Goal: Task Accomplishment & Management: Complete application form

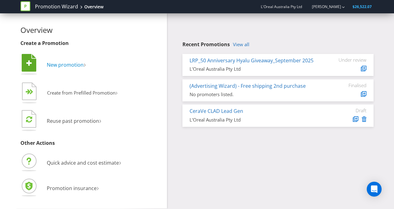
click at [71, 64] on span "New promotion" at bounding box center [65, 64] width 37 height 7
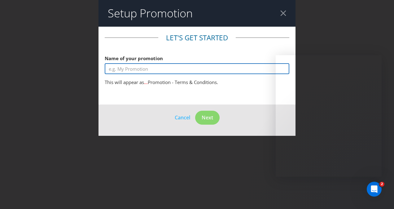
click at [129, 64] on input "text" at bounding box center [197, 68] width 185 height 11
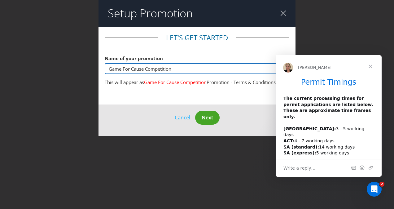
type input "Game For Cause Competition"
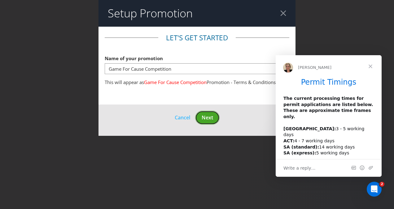
click at [207, 118] on span "Next" at bounding box center [207, 117] width 11 height 7
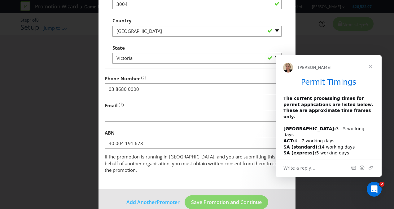
scroll to position [191, 0]
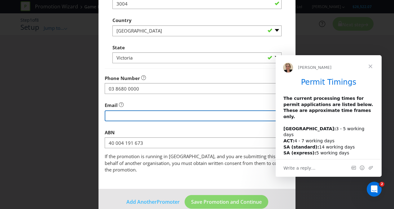
click at [207, 118] on input "string" at bounding box center [197, 115] width 185 height 11
type input "[EMAIL_ADDRESS][PERSON_NAME][DOMAIN_NAME]"
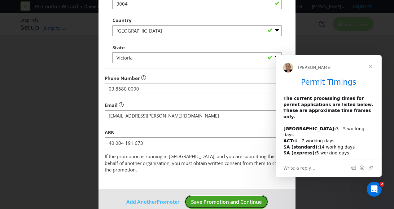
click at [211, 198] on span "Save Promotion and Continue" at bounding box center [226, 201] width 71 height 7
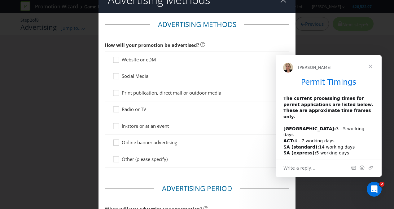
scroll to position [14, 0]
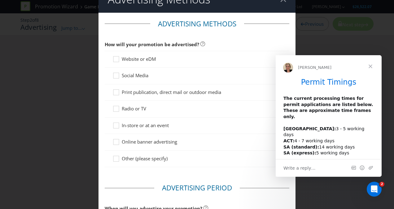
click at [369, 67] on span "Close" at bounding box center [370, 66] width 22 height 22
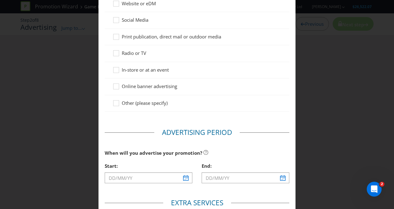
scroll to position [69, 0]
click at [117, 90] on icon at bounding box center [116, 87] width 9 height 9
click at [0, 0] on input "Online banner advertising" at bounding box center [0, 0] width 0 height 0
click at [115, 100] on div at bounding box center [116, 100] width 3 height 3
click at [0, 0] on input "Other (please specify)" at bounding box center [0, 0] width 0 height 0
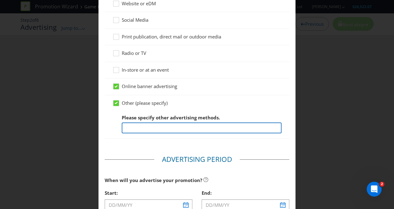
click at [140, 129] on input "text" at bounding box center [202, 127] width 160 height 11
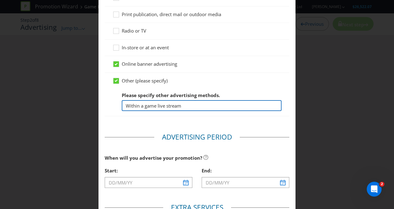
scroll to position [92, 0]
type input "Within a game live stream (talked to)"
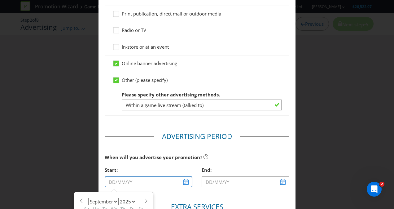
click at [128, 183] on input "text" at bounding box center [149, 181] width 88 height 11
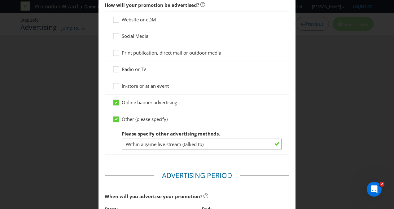
scroll to position [47, 0]
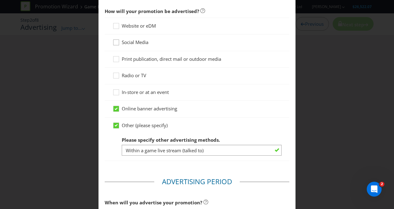
click at [115, 40] on div at bounding box center [116, 40] width 3 height 3
click at [0, 0] on input "Social Media" at bounding box center [0, 0] width 0 height 0
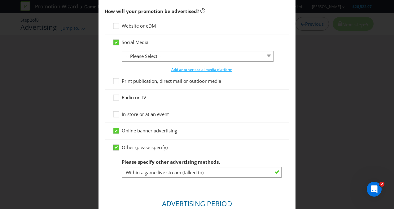
click at [115, 146] on icon at bounding box center [116, 147] width 3 height 2
click at [0, 0] on input "Other (please specify)" at bounding box center [0, 0] width 0 height 0
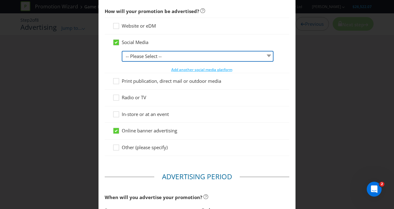
click at [182, 54] on select "-- Please Select -- Facebook X Instagram Snapchat LinkedIn Pinterest Tumblr You…" at bounding box center [198, 56] width 152 height 11
select select "YOUTUBE"
click at [122, 51] on select "-- Please Select -- Facebook X Instagram Snapchat LinkedIn Pinterest Tumblr You…" at bounding box center [198, 56] width 152 height 11
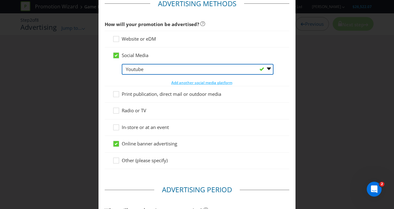
scroll to position [156, 0]
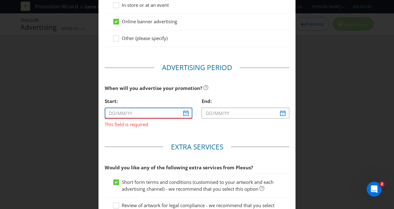
click at [123, 114] on input "text" at bounding box center [149, 112] width 88 height 11
